Goal: Information Seeking & Learning: Learn about a topic

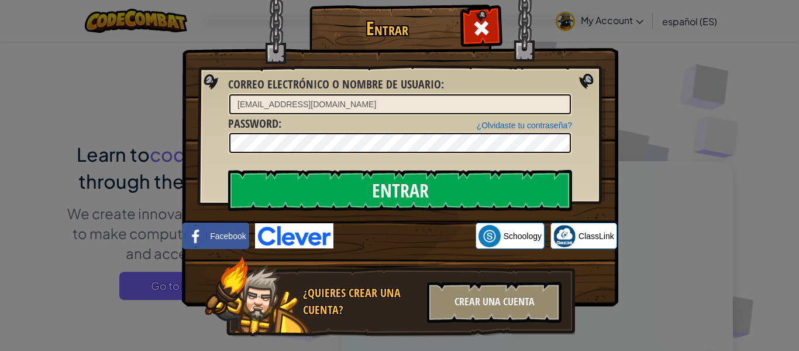
click at [401, 187] on input "Entrar" at bounding box center [400, 190] width 344 height 41
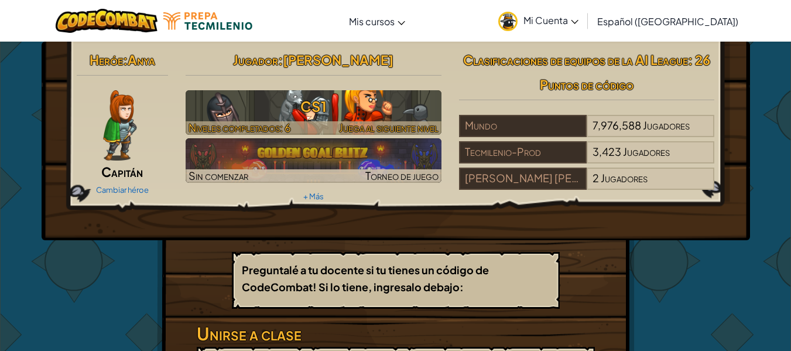
click at [372, 104] on h3 "CS1" at bounding box center [313, 106] width 256 height 26
select select "es-419"
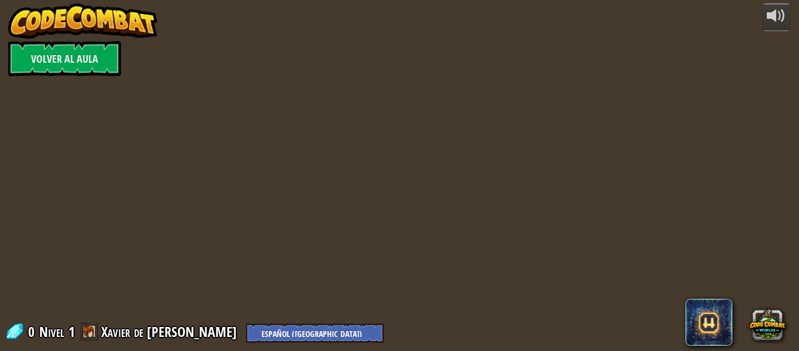
select select "es-419"
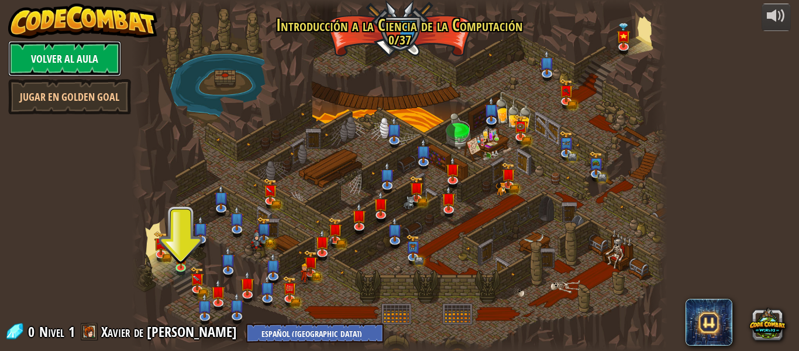
click at [97, 66] on link "Volver al aula" at bounding box center [64, 58] width 113 height 35
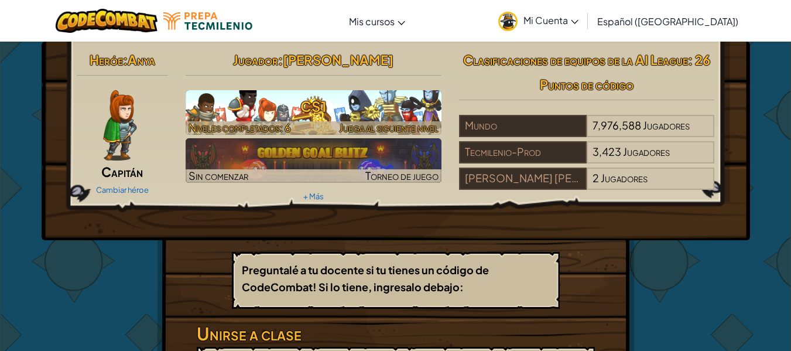
click at [205, 106] on h3 "CS1" at bounding box center [313, 106] width 256 height 26
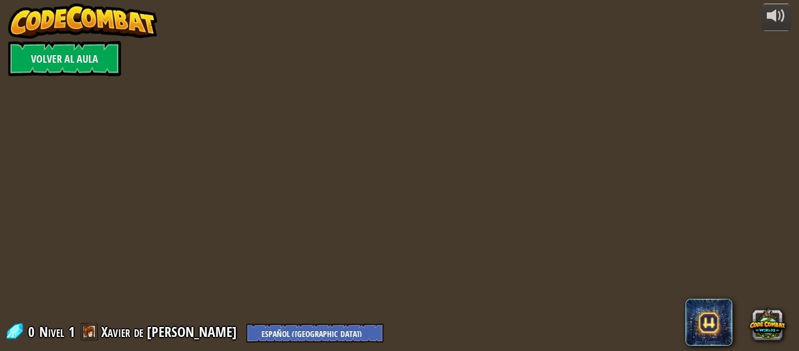
select select "es-419"
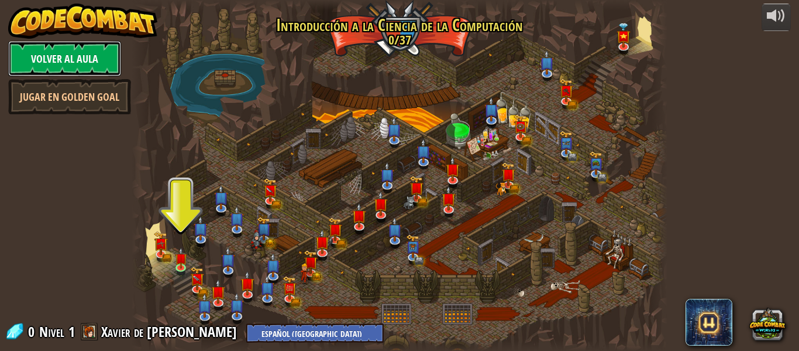
click at [51, 63] on link "Volver al aula" at bounding box center [64, 58] width 113 height 35
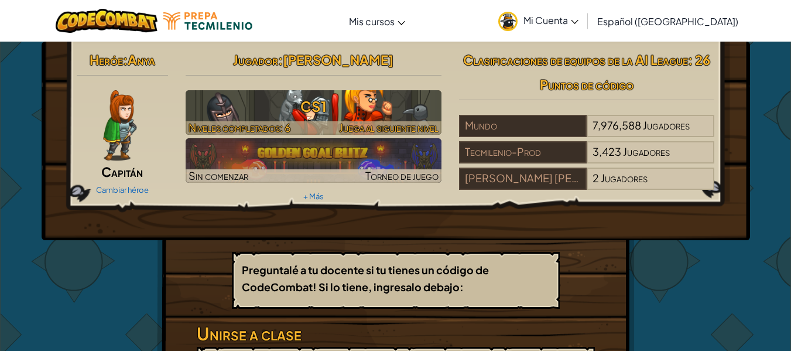
click at [260, 105] on h3 "CS1" at bounding box center [313, 106] width 256 height 26
select select "es-419"
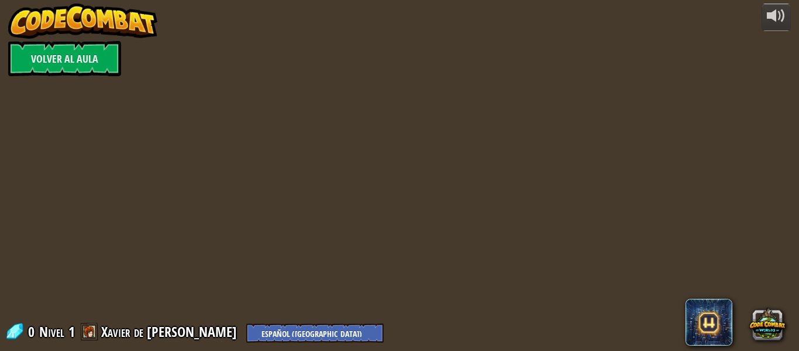
select select "es-419"
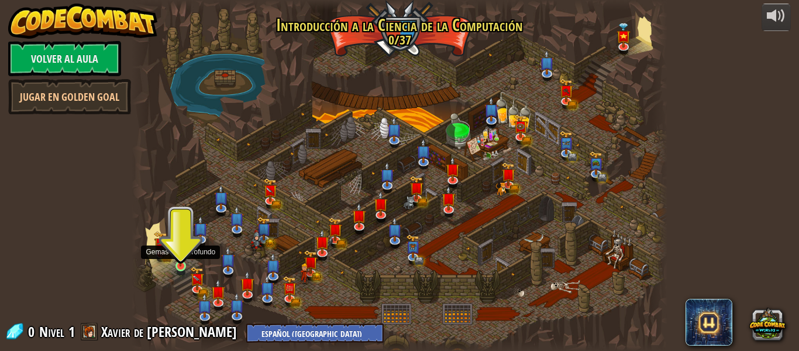
click at [179, 259] on img at bounding box center [180, 252] width 12 height 28
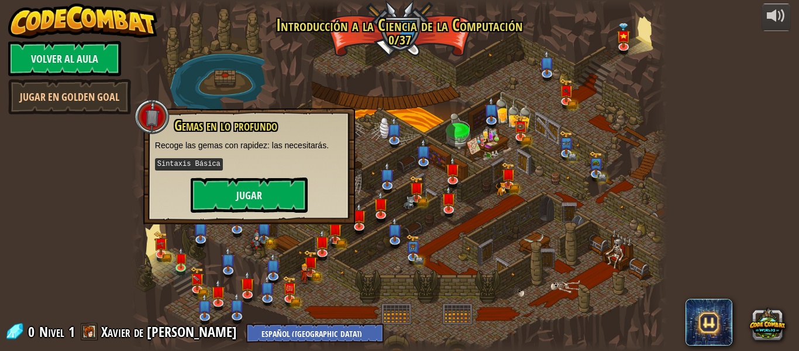
click at [240, 90] on div at bounding box center [400, 175] width 536 height 351
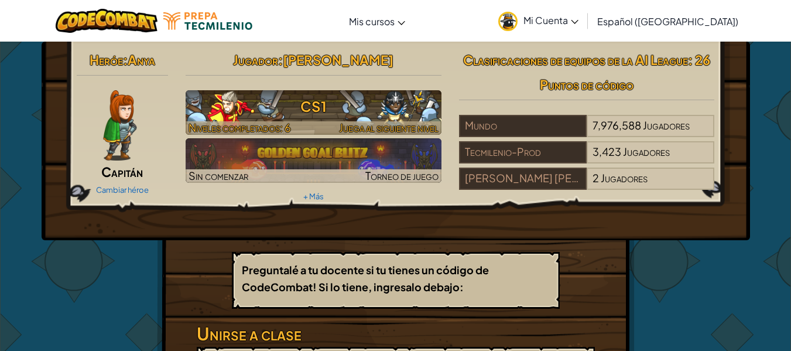
click at [301, 109] on h3 "CS1" at bounding box center [313, 106] width 256 height 26
select select "es-419"
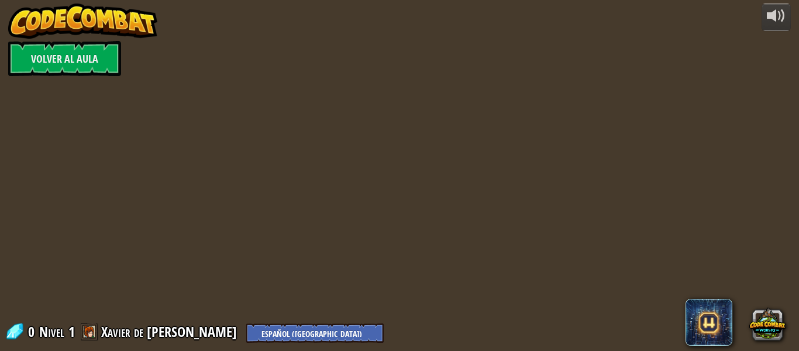
select select "es-419"
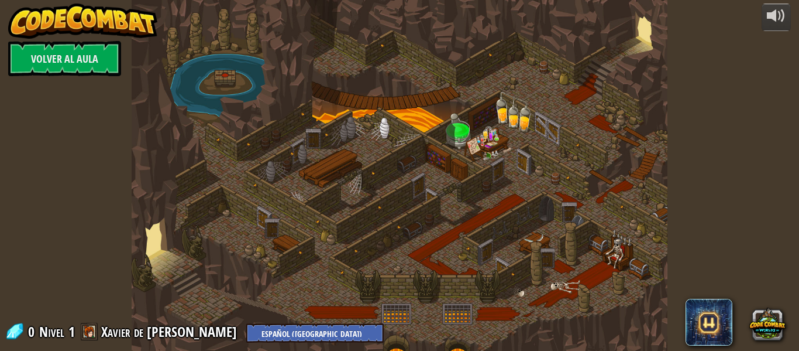
select select "es-419"
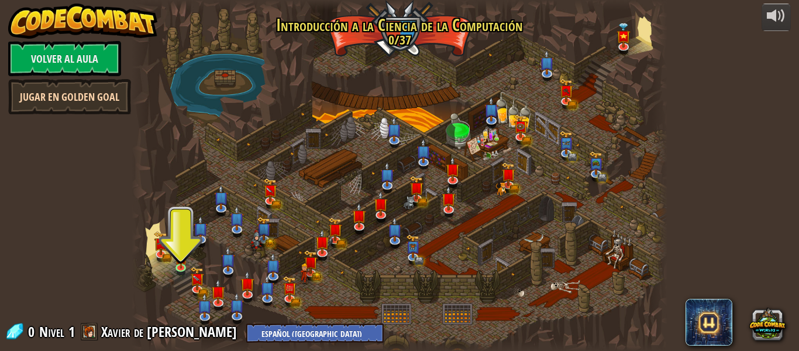
click at [113, 105] on link "Jugar en Golden Goal" at bounding box center [69, 96] width 123 height 35
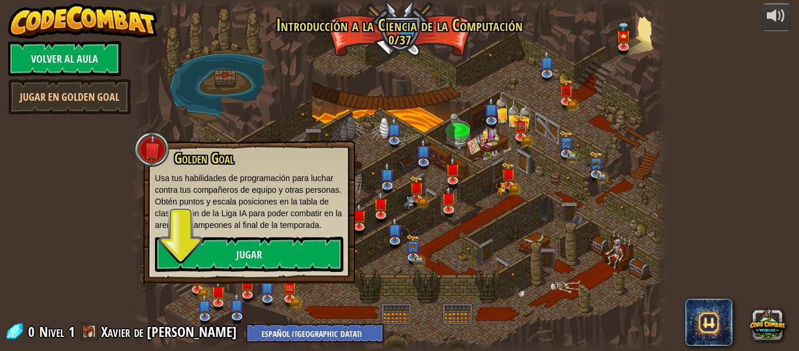
click at [338, 118] on div at bounding box center [400, 175] width 536 height 351
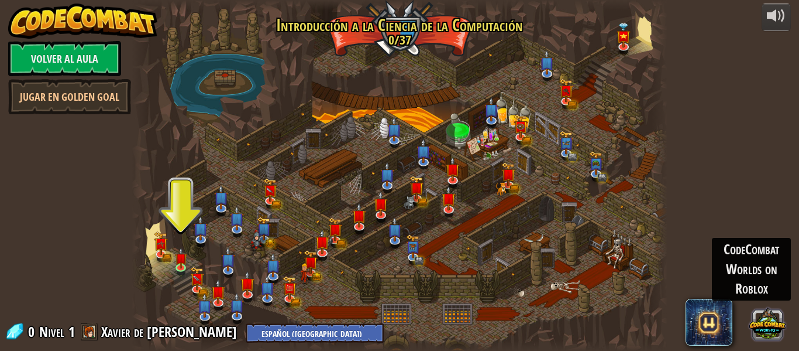
click at [762, 317] on button at bounding box center [768, 323] width 36 height 36
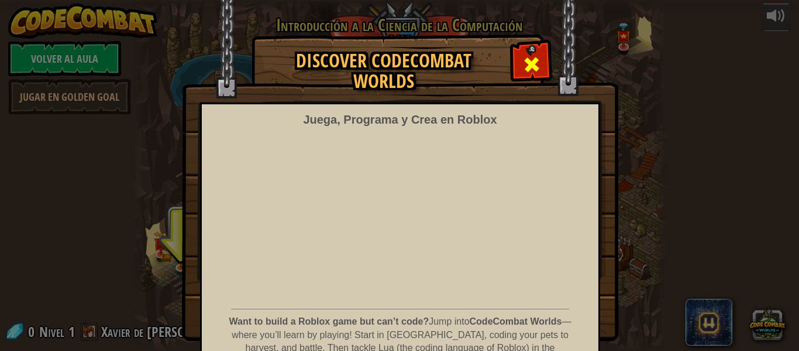
click at [531, 63] on span at bounding box center [532, 64] width 19 height 19
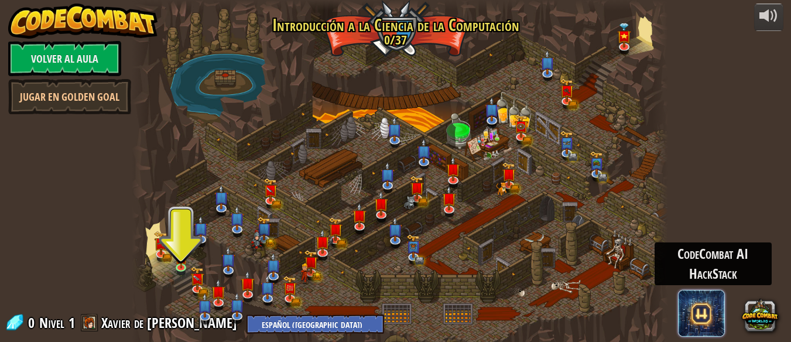
click at [703, 324] on span at bounding box center [701, 313] width 47 height 47
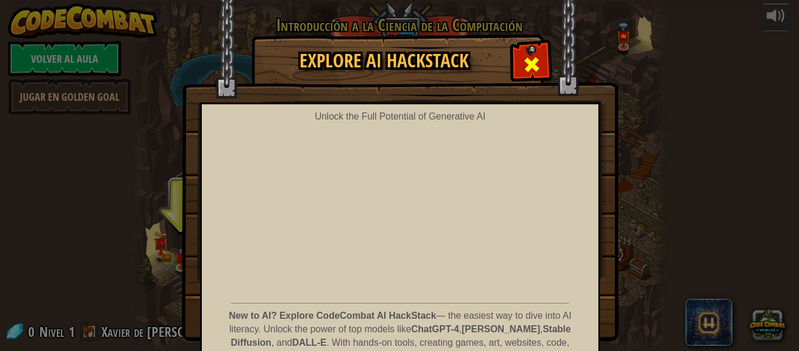
click at [529, 60] on span at bounding box center [532, 64] width 19 height 19
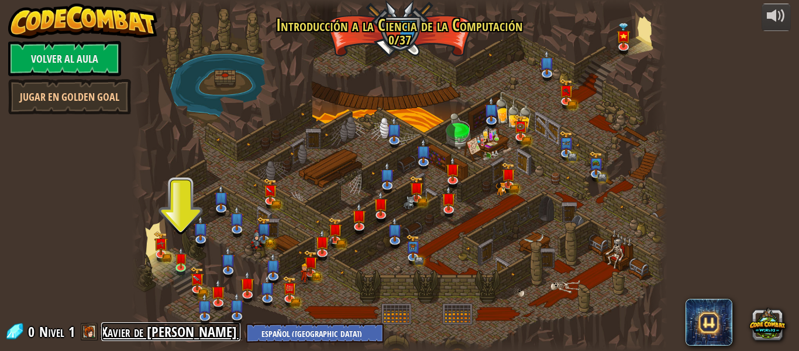
click at [153, 331] on link "Xavier de [PERSON_NAME]" at bounding box center [170, 331] width 139 height 19
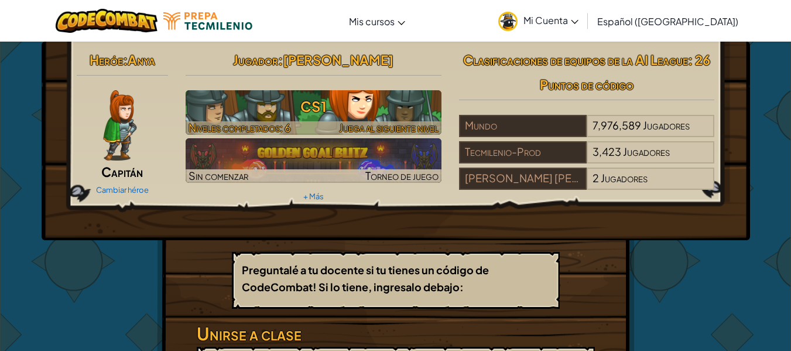
click at [283, 115] on h3 "CS1" at bounding box center [313, 106] width 256 height 26
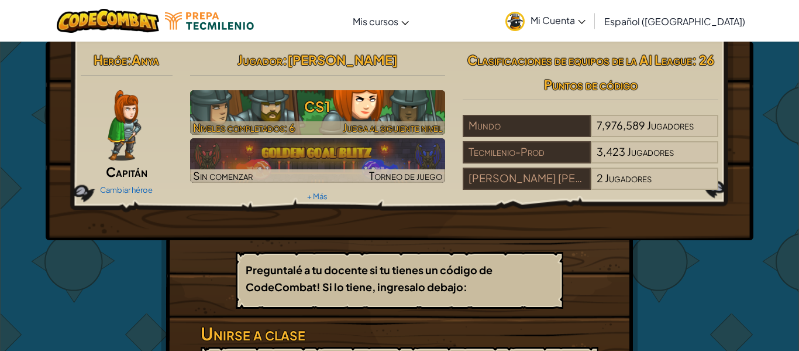
select select "es-419"
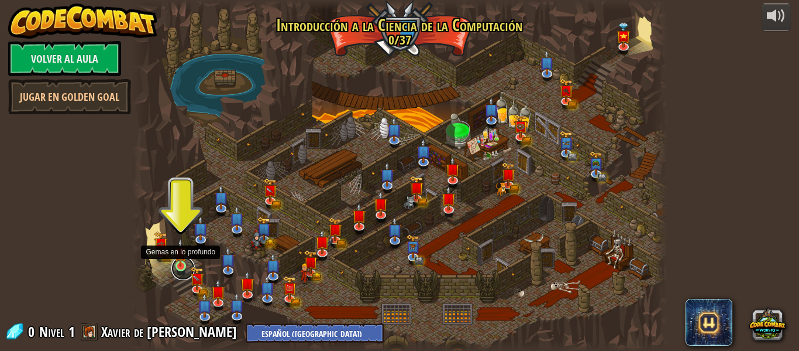
click at [180, 270] on link at bounding box center [182, 267] width 23 height 23
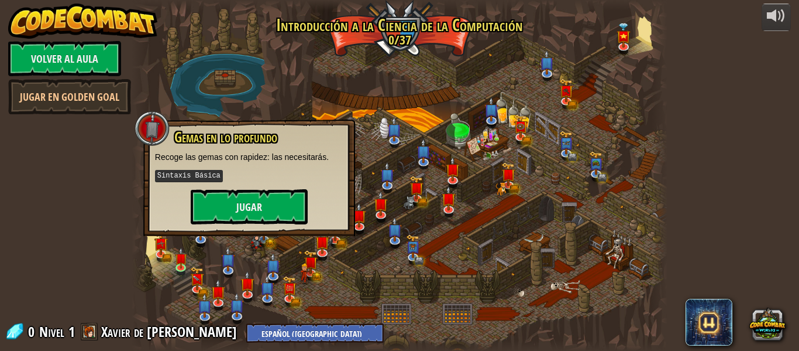
click at [466, 193] on div at bounding box center [400, 175] width 536 height 351
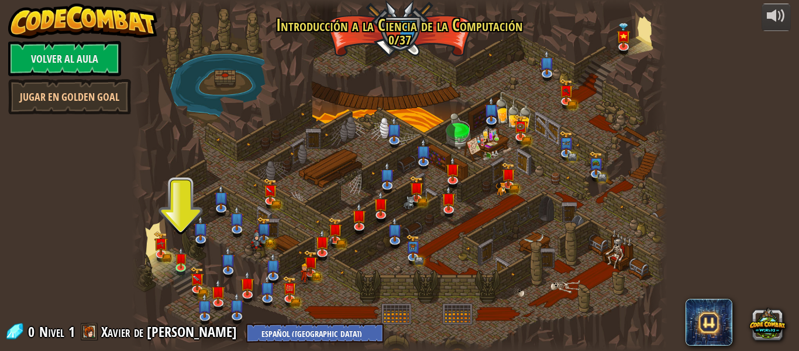
click at [390, 31] on div at bounding box center [400, 175] width 536 height 351
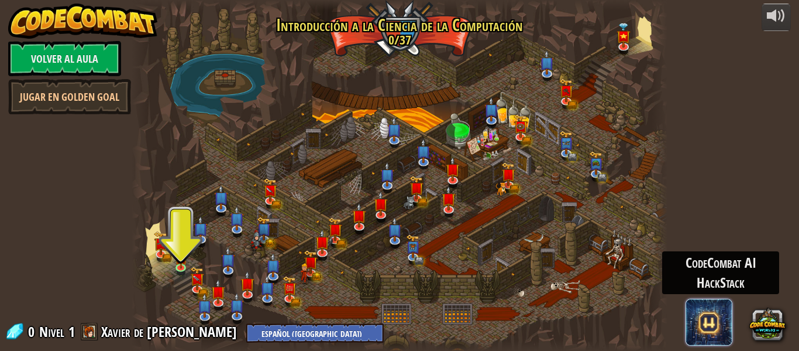
click at [709, 322] on span at bounding box center [709, 321] width 47 height 47
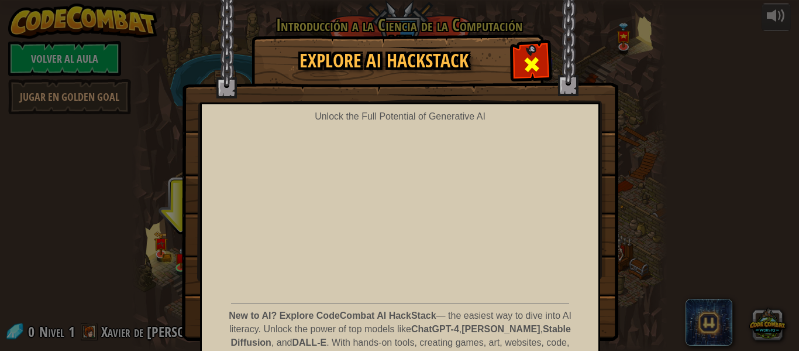
click at [531, 65] on span at bounding box center [532, 64] width 19 height 19
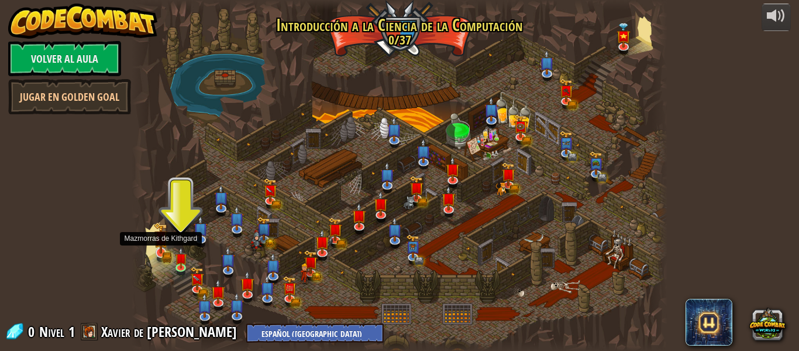
click at [165, 248] on img at bounding box center [161, 237] width 14 height 31
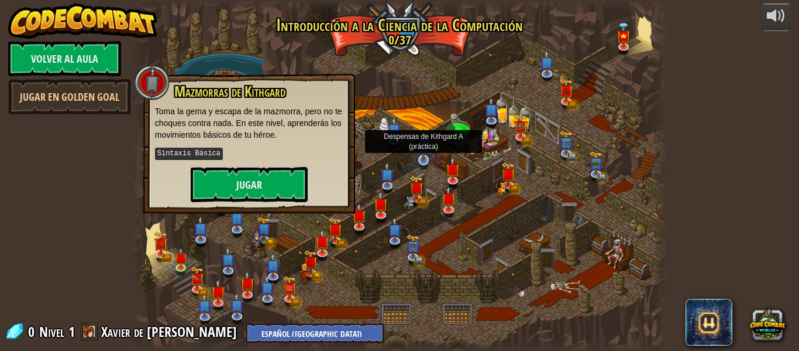
click at [427, 143] on img at bounding box center [424, 144] width 14 height 33
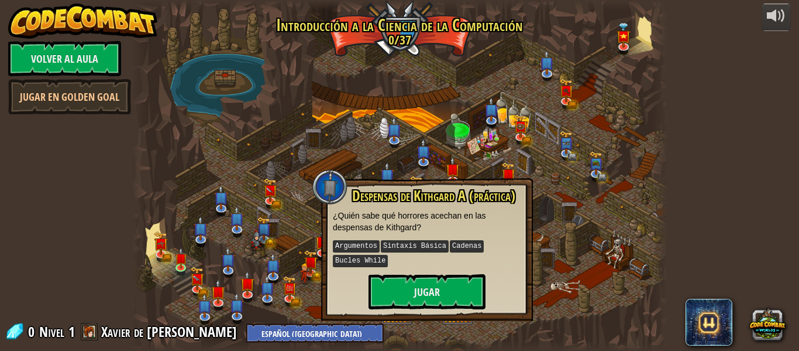
click at [307, 95] on div at bounding box center [400, 175] width 536 height 351
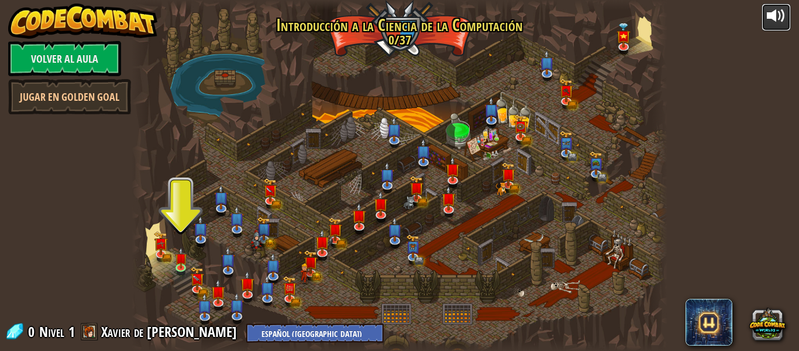
click at [777, 21] on div at bounding box center [776, 15] width 19 height 19
click at [64, 335] on div "Nivel 1" at bounding box center [56, 331] width 37 height 19
